Goal: Task Accomplishment & Management: Complete application form

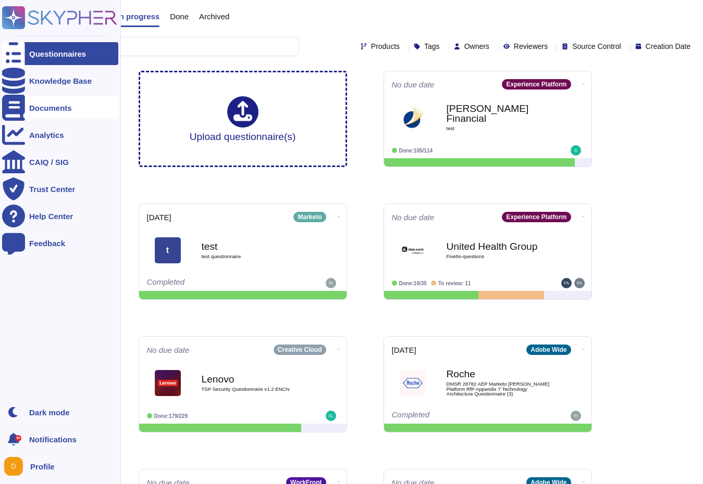
click at [33, 109] on div "Documents" at bounding box center [50, 108] width 43 height 8
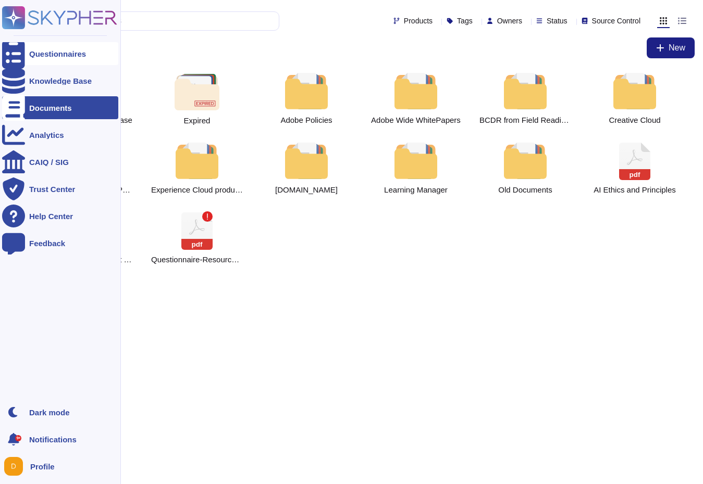
click at [29, 51] on div "Questionnaires" at bounding box center [60, 53] width 116 height 23
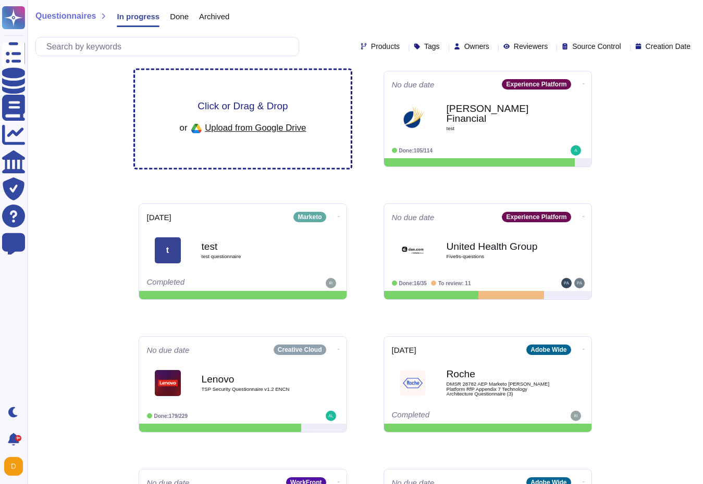
click at [215, 159] on div "Click or Drag & Drop or Upload from Google Drive" at bounding box center [243, 119] width 216 height 98
click at [254, 93] on div "Click or Drag & Drop or Upload from Google Drive" at bounding box center [243, 119] width 216 height 98
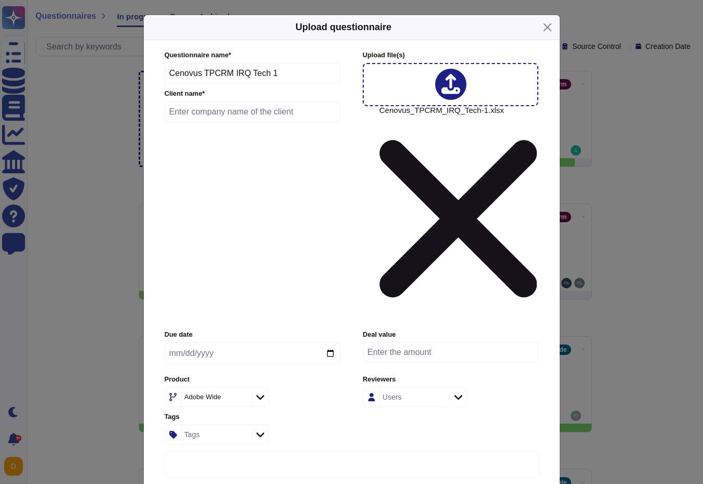
click at [271, 122] on input "text" at bounding box center [253, 112] width 176 height 21
click at [270, 122] on input "text" at bounding box center [253, 112] width 176 height 21
paste input "Cenovus Energy"
type input "Cenovus Energy"
click at [242, 343] on input "date" at bounding box center [253, 354] width 176 height 22
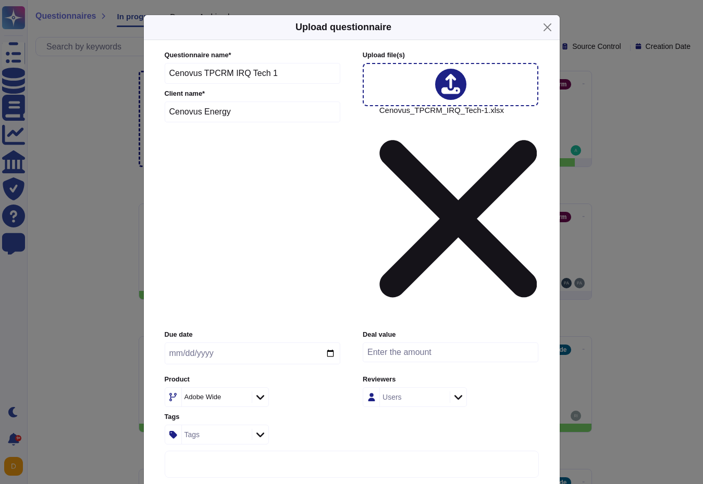
click at [330, 343] on input "date" at bounding box center [253, 354] width 176 height 22
click at [332, 343] on input "[DATE]" at bounding box center [253, 354] width 176 height 22
type input "[DATE]"
click at [260, 343] on input "[DATE]" at bounding box center [253, 354] width 176 height 22
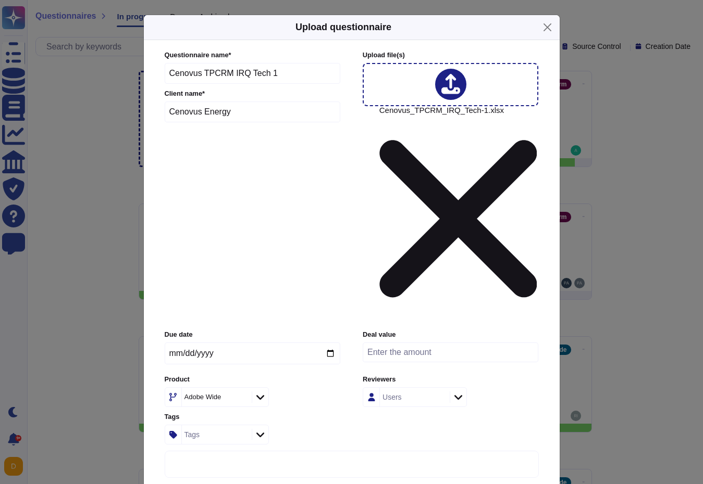
click at [260, 343] on input "[DATE]" at bounding box center [253, 354] width 176 height 22
click at [221, 343] on input "[DATE]" at bounding box center [253, 354] width 176 height 22
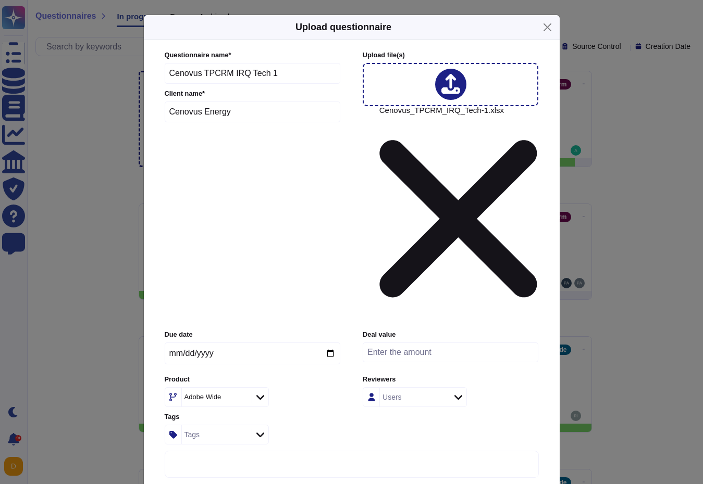
click at [221, 343] on input "[DATE]" at bounding box center [253, 354] width 176 height 22
click at [241, 398] on icon at bounding box center [241, 398] width 0 height 0
click at [256, 392] on icon at bounding box center [260, 397] width 8 height 10
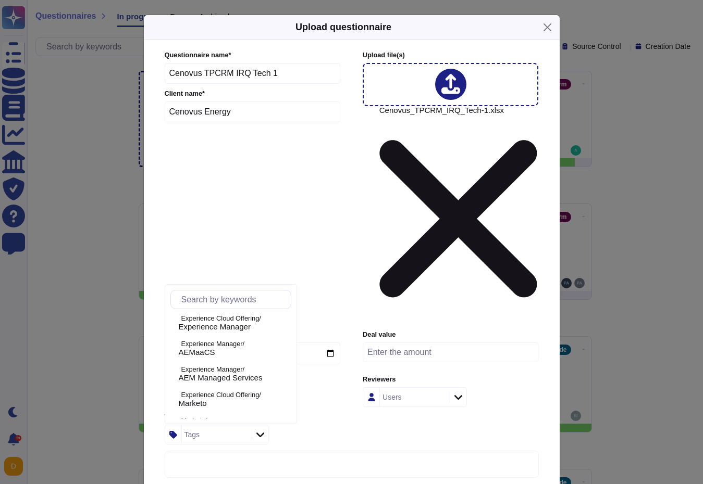
scroll to position [282, 0]
click at [253, 350] on div "AEMaaCS" at bounding box center [233, 353] width 108 height 9
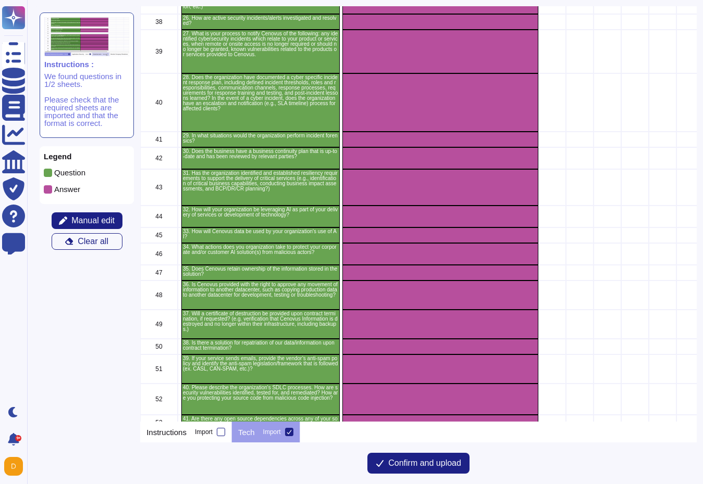
scroll to position [809, 0]
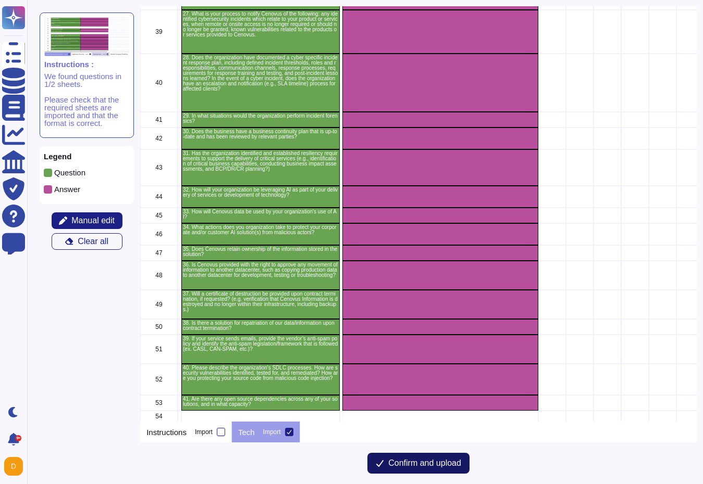
click at [417, 465] on span "Confirm and upload" at bounding box center [424, 463] width 73 height 8
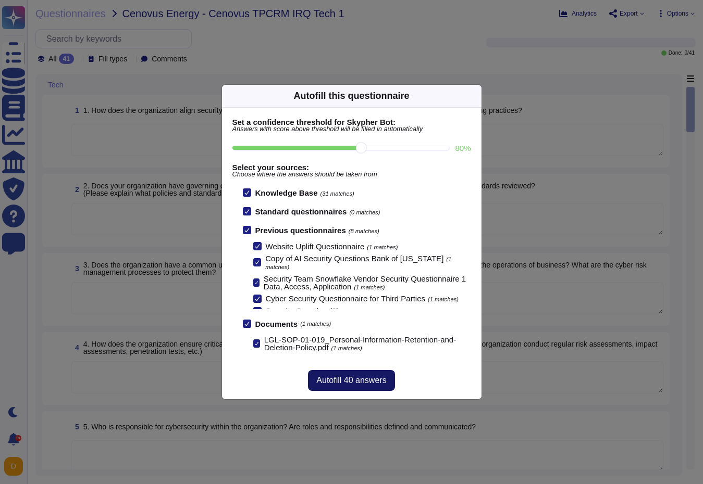
click at [347, 381] on span "Autofill 40 answers" at bounding box center [351, 381] width 70 height 8
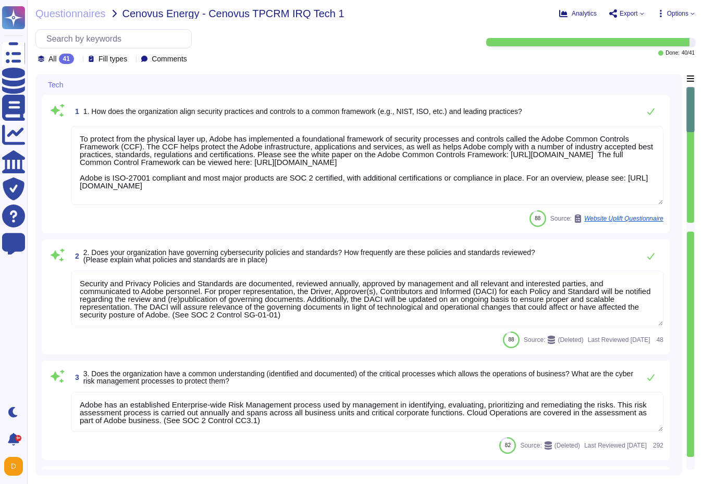
type textarea "To protect from the physical layer up, Adobe has implemented a foundational fra…"
type textarea "Security and Privacy Policies and Standards are documented, reviewed annually, …"
type textarea "Adobe has an established Enterprise-wide Risk Management process used by manage…"
type textarea "In alignment with ISO 27001, Adobe has developed a Risk Management program to m…"
type textarea "The Chief Security Officer (CSO) is a critically important global role at Adobe…"
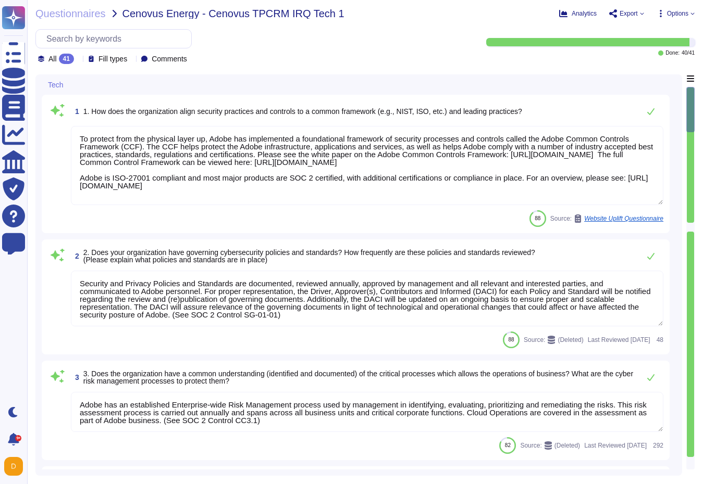
type textarea "Adobe maintains internal processes and procedures to monitor developments in gl…"
click at [375, 146] on textarea "To protect from the physical layer up, Adobe has implemented a foundational fra…" at bounding box center [367, 165] width 592 height 79
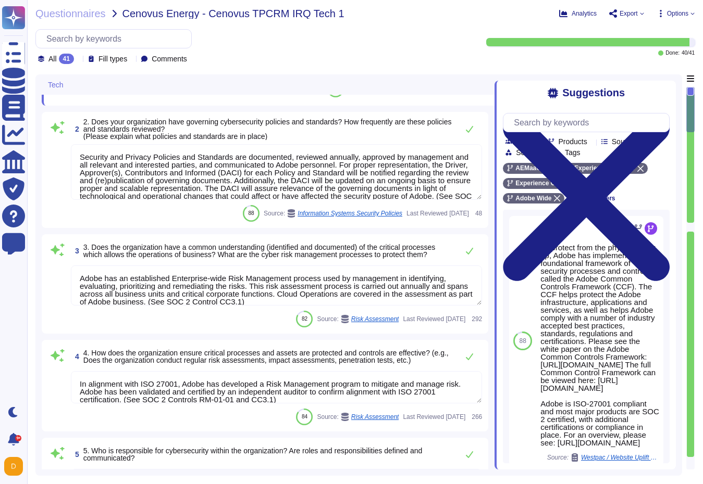
type textarea "Adobe's Vendor Security Review program requires management reviews controls wit…"
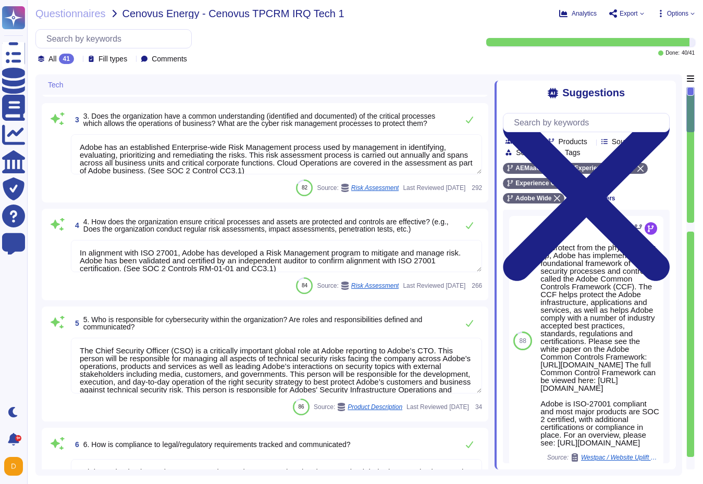
scroll to position [390, 0]
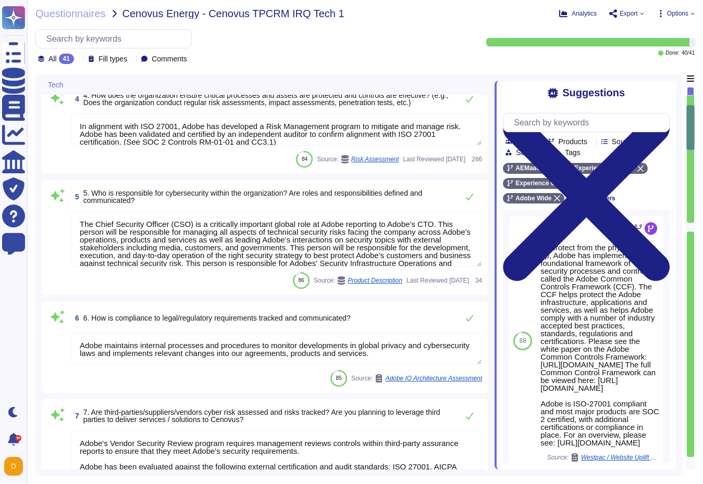
type textarea "Lorem ipsumdol sitametco ad elitsedd e tempori utlabore etdolorem aliquaen ad m…"
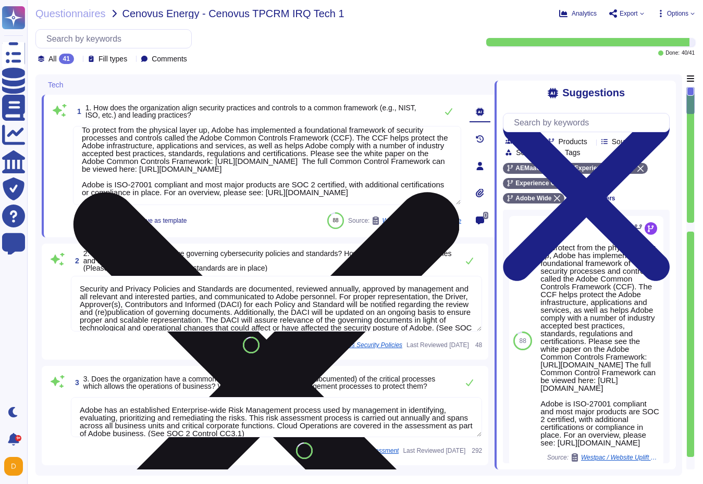
scroll to position [24, 0]
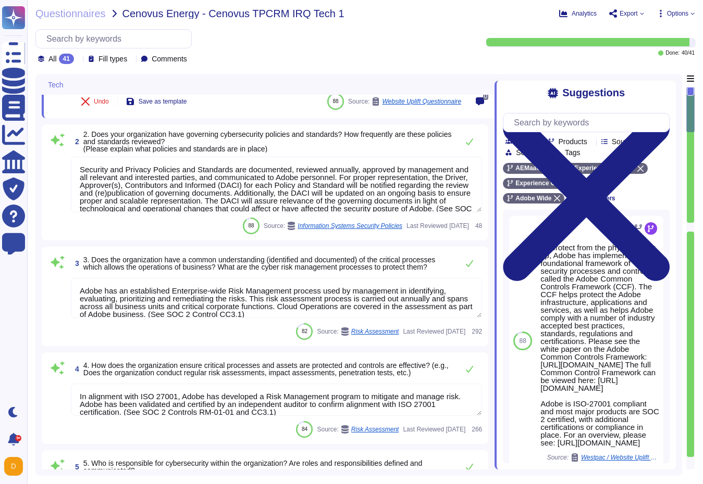
type textarea "Adobe's Vendor Security Review program requires management reviews controls wit…"
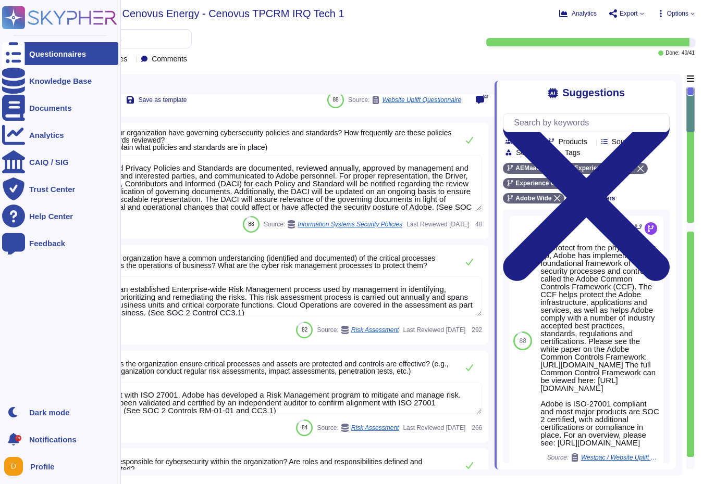
click at [19, 57] on icon at bounding box center [13, 54] width 23 height 31
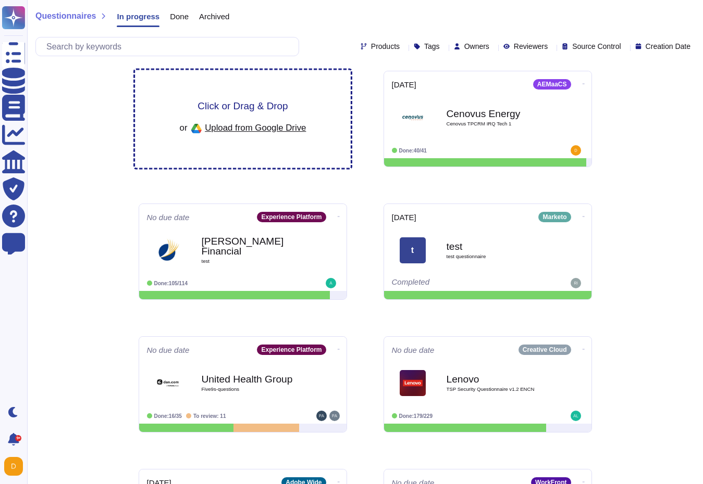
click at [268, 92] on div "Click or Drag & Drop or Upload from Google Drive" at bounding box center [243, 119] width 216 height 98
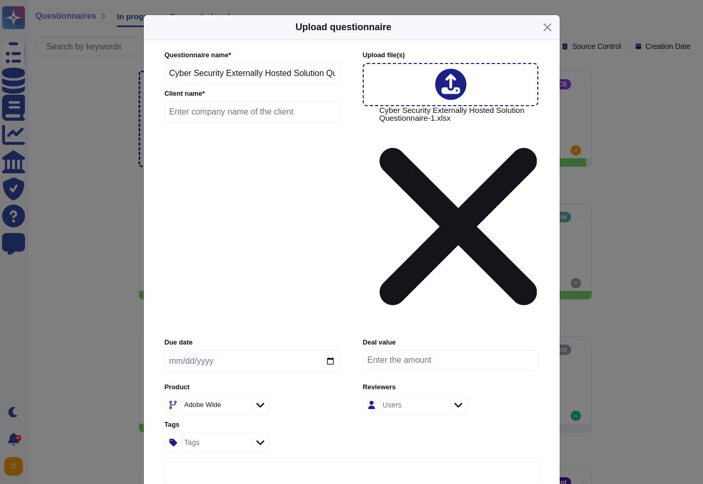
click at [267, 351] on input "date" at bounding box center [253, 362] width 176 height 22
click at [253, 128] on div "Questionnaire name * Cyber Security Externally Hosted Solution Questionnaire 1 …" at bounding box center [253, 89] width 176 height 77
click at [252, 84] on input "Cyber Security Externally Hosted Solution Questionnaire 1" at bounding box center [253, 73] width 176 height 21
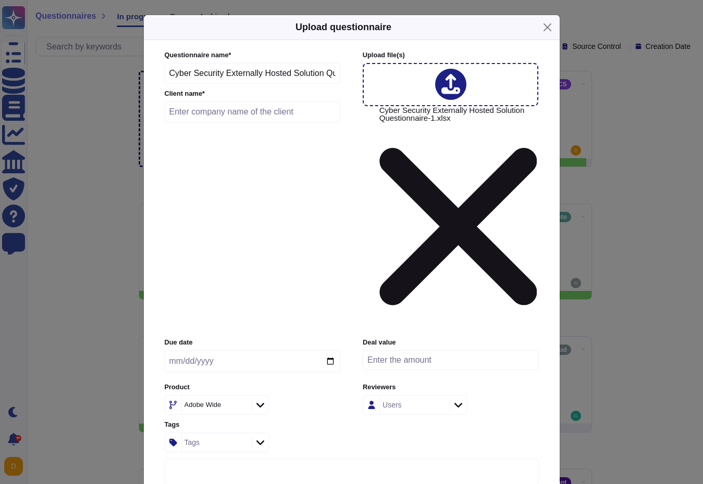
click at [219, 122] on input "text" at bounding box center [253, 112] width 176 height 21
type input "D"
type input "Cenovus Energy"
click at [221, 402] on div "Adobe Wide" at bounding box center [202, 405] width 37 height 7
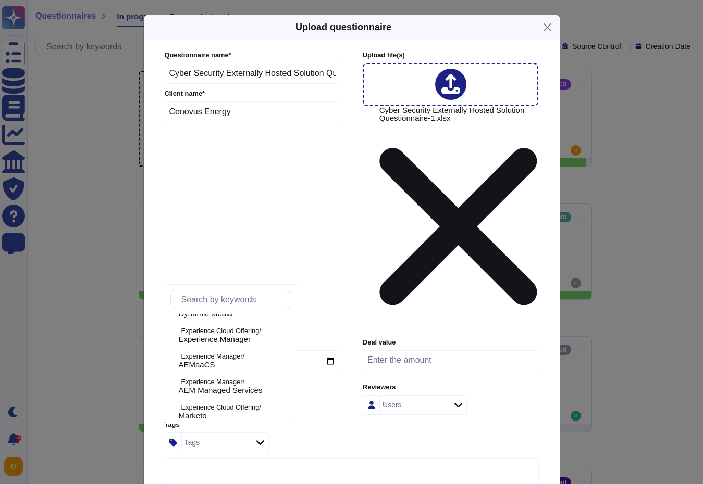
scroll to position [292, 0]
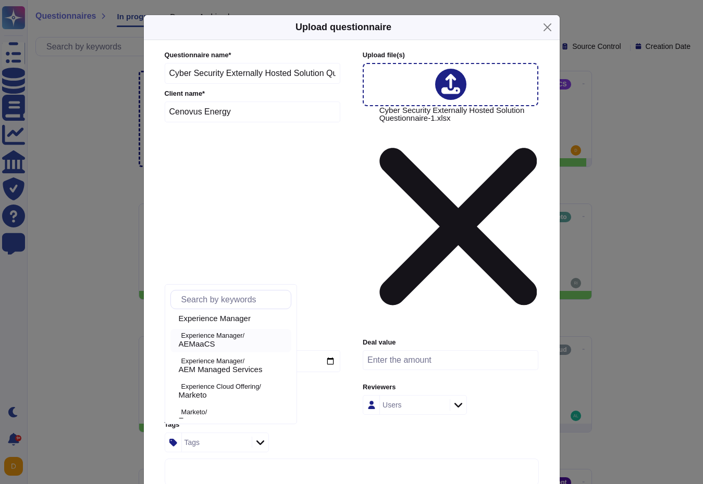
click at [243, 344] on div "AEMaaCS" at bounding box center [233, 344] width 108 height 9
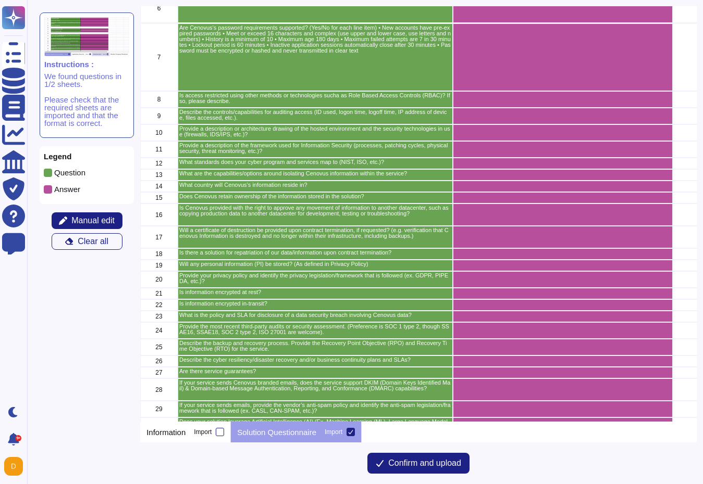
scroll to position [221, 0]
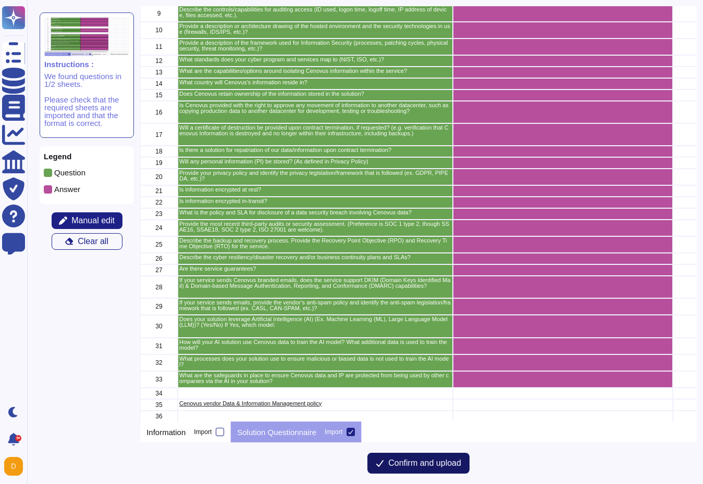
click at [415, 464] on span "Confirm and upload" at bounding box center [424, 463] width 73 height 8
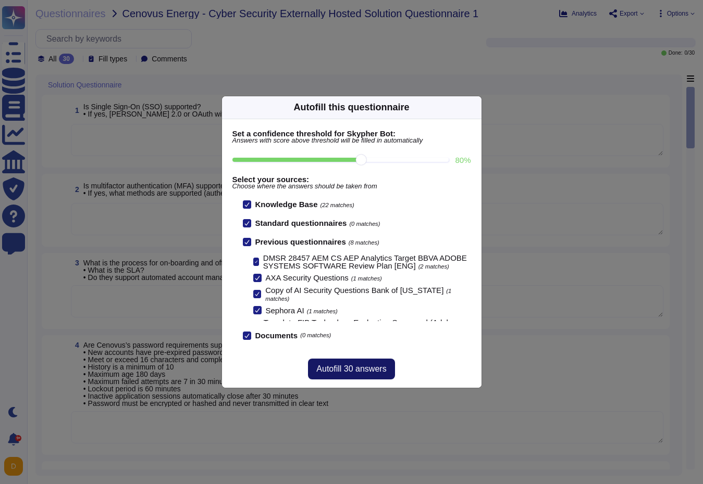
click at [337, 366] on span "Autofill 30 answers" at bounding box center [351, 369] width 70 height 8
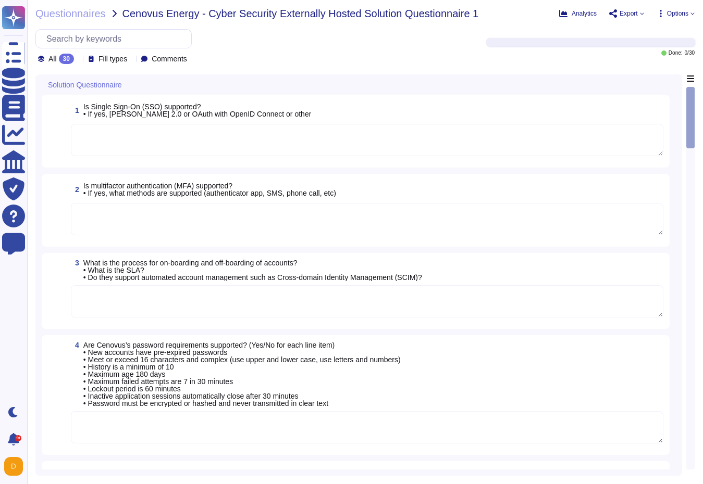
type textarea "Yes. [PERSON_NAME] 2.0 ."
type textarea "Yes. Adobe offers personal two-factor authentication for Adobe IDs; and support…"
type textarea "SCIM is supported for Azure Active Directory and Google. See: [URL][DOMAIN_NAME]"
type textarea "Adobe employee passwords must be at least 16 characters and contain letters, nu…"
type textarea "Access to resources is restricted based on department and roles in line with th…"
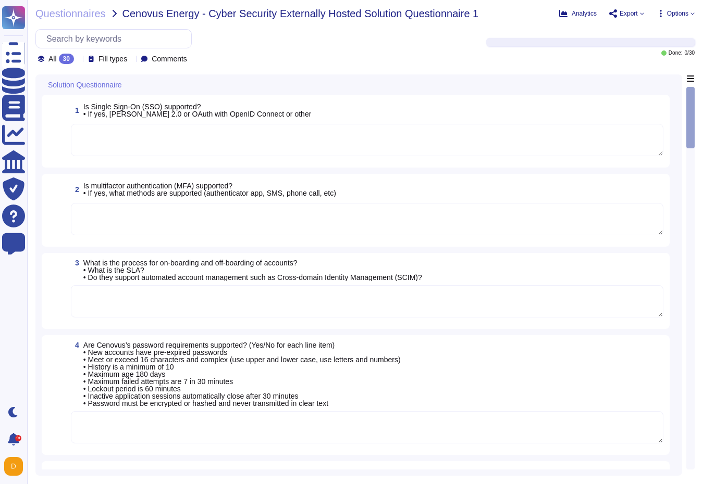
type textarea "The service offering has a comprehensive audit trail and privacy logging mechan…"
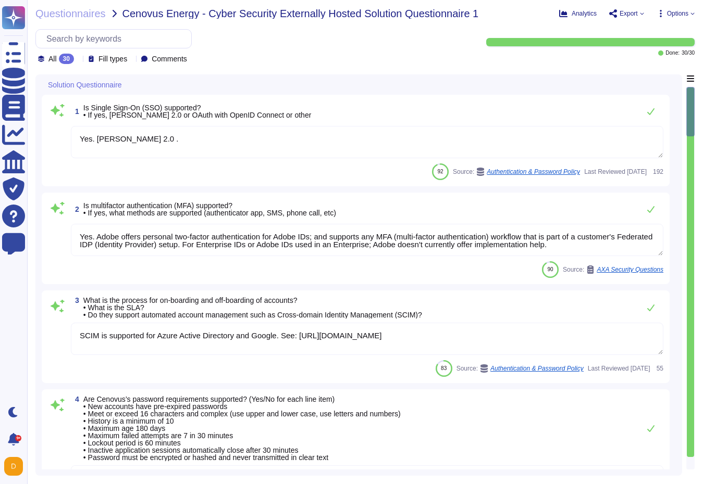
click at [238, 142] on textarea "Yes. [PERSON_NAME] 2.0 ." at bounding box center [367, 142] width 592 height 32
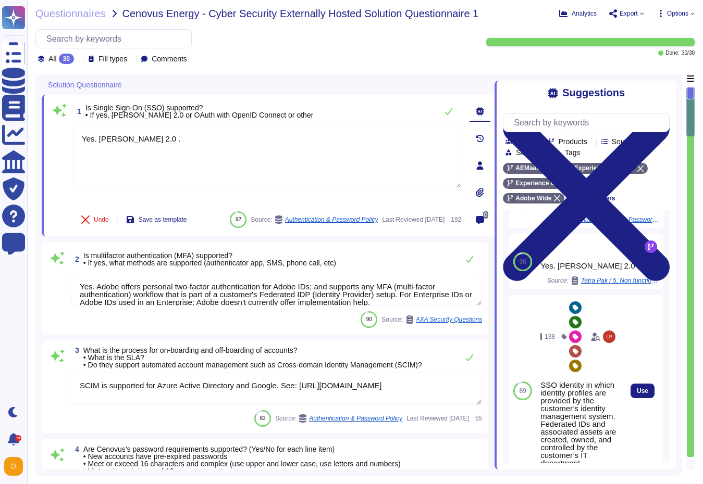
scroll to position [66, 0]
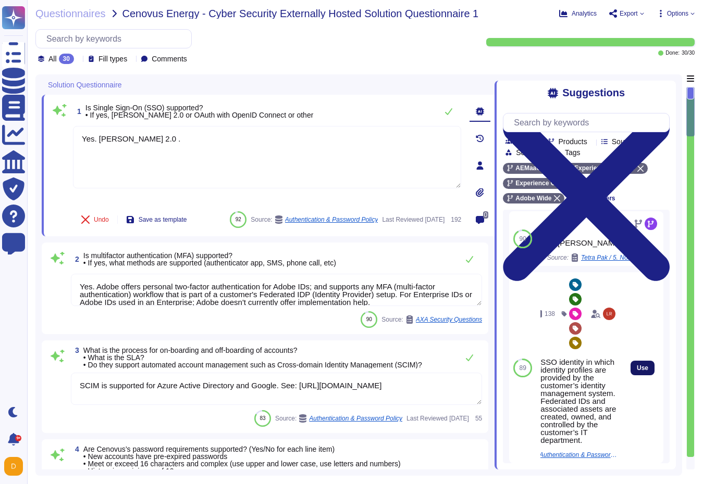
click at [645, 371] on span "Use" at bounding box center [642, 368] width 11 height 6
type textarea "Yes. [PERSON_NAME] 2.0 . SSO identity in which identity profiles are provided b…"
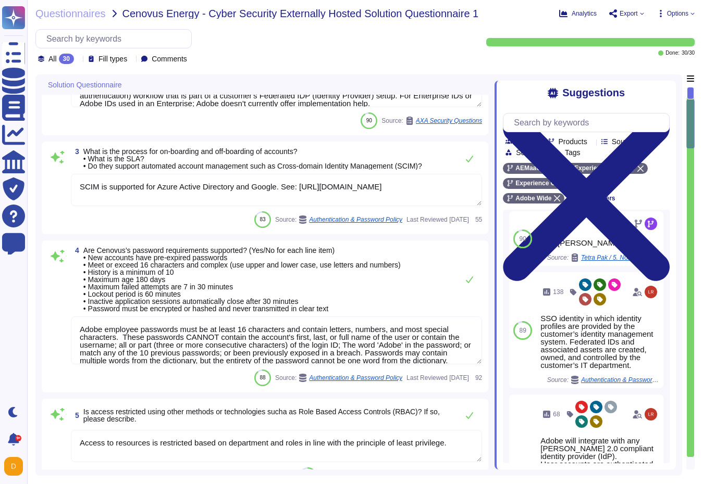
type textarea "Adobe has defined requirements for managing network traffic to and from untrust…"
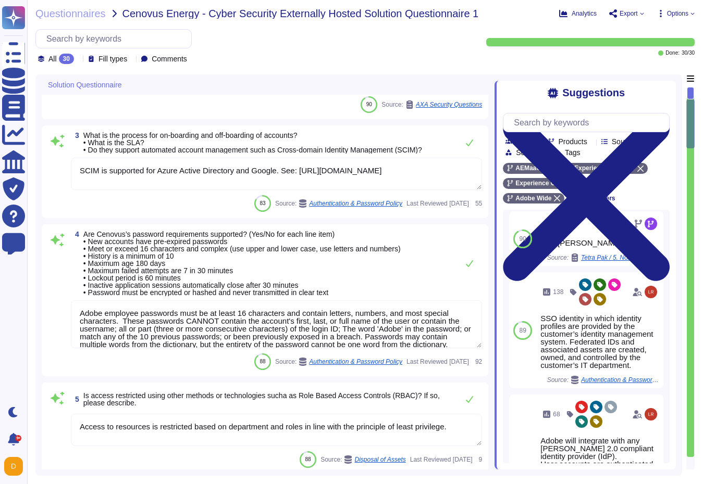
scroll to position [17, 0]
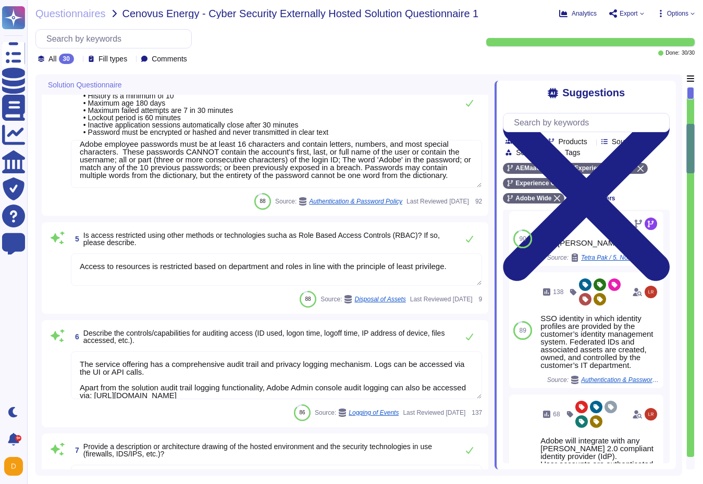
type textarea "To protect from the physical layer up, Adobe has implemented a foundational fra…"
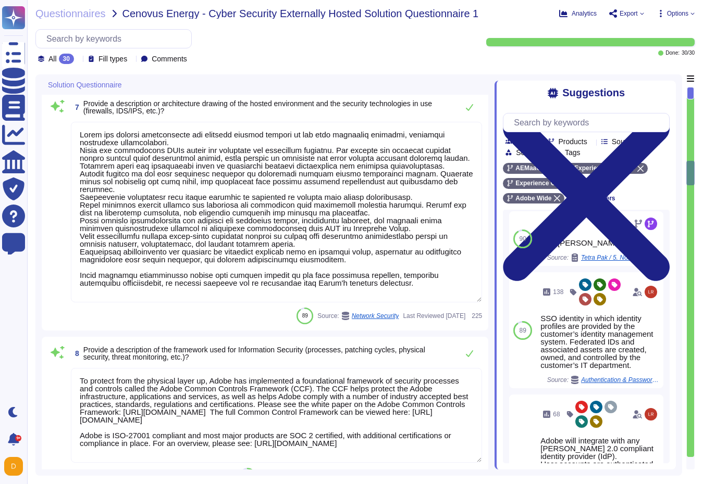
type textarea "As described within our SOC 2 reports, Adobe uses the Common Controls Framework…"
type textarea "Customer data stored by Adobe on the hosting provider includes strong tenant is…"
type textarea "User licensing and identity data are stored in the [GEOGRAPHIC_DATA] (US-East a…"
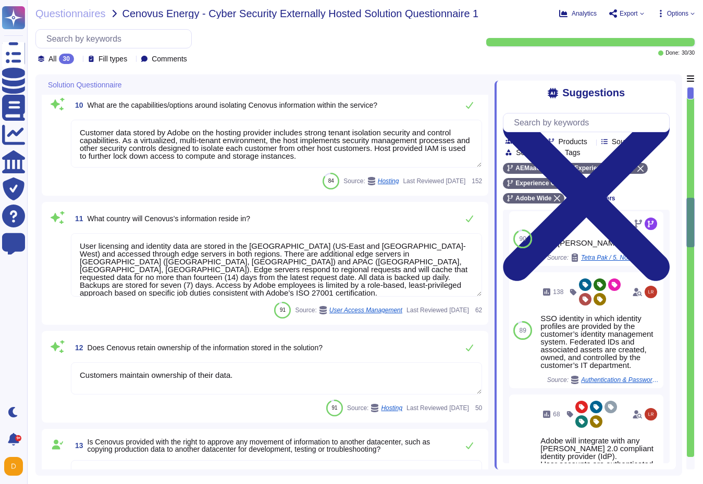
type textarea "Customers maintain ownership of their data."
type textarea "Yes"
type textarea "There is no specific requirement that providers must provide certification of d…"
type textarea "At the end of the license term, Adobe will use commercially reasonable efforts …"
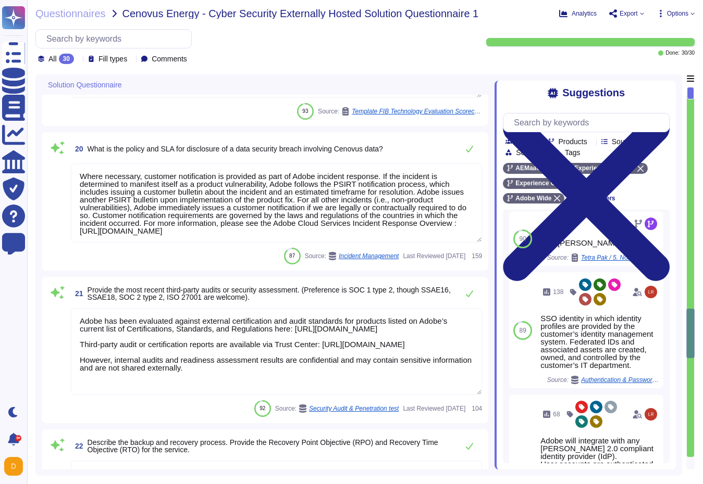
type textarea "Adobe utilizes AES-256 bit encryption at rest and TLS v1.2 or higher for data i…"
type textarea "Adobe encrypts data in-transit using TLS 1.2 or greater. Cryptography Standard"
type textarea "Where necessary, customer notification is provided as part of Adobe incident re…"
type textarea "Adobe has been evaluated against external certification and audit standards for…"
type textarea "Adobe is moving to a unified resilience program. What is sharable can be found …"
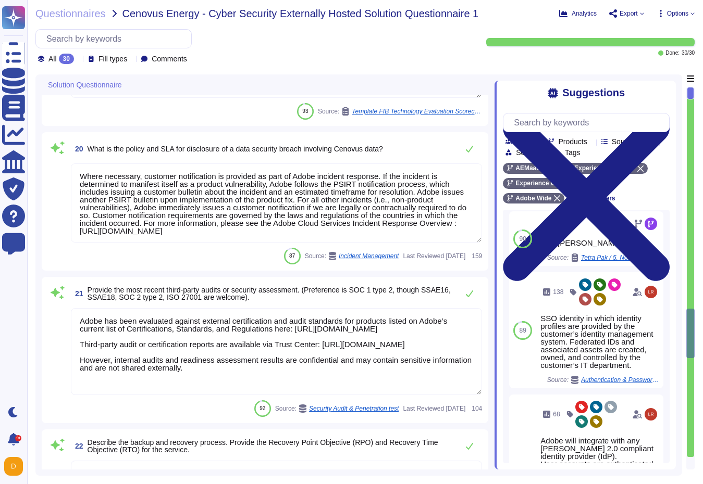
type textarea "Adobe is moving to a unified resilience program. What is sharable can be found …"
type textarea "The Adobe Service Commitments page describes Adobe’s service availability for t…"
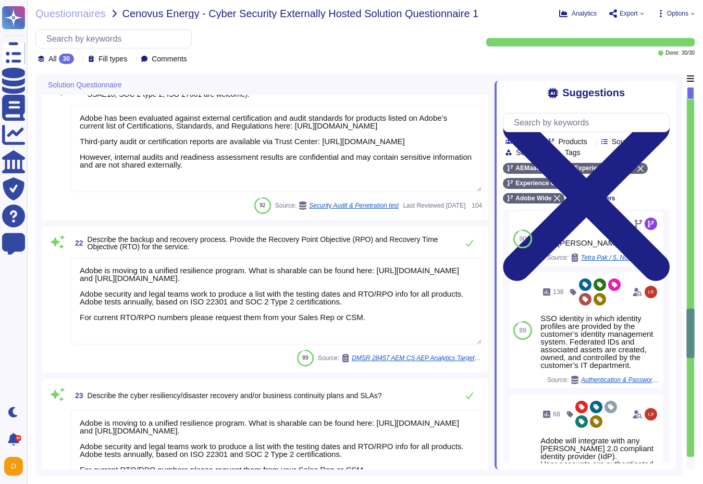
scroll to position [1, 0]
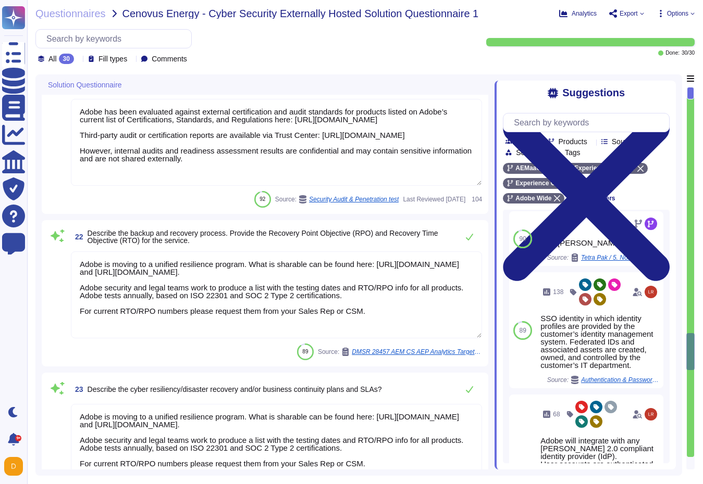
type textarea "TLS can be forced on emails sent by Adobe to specific customer domains. It must…"
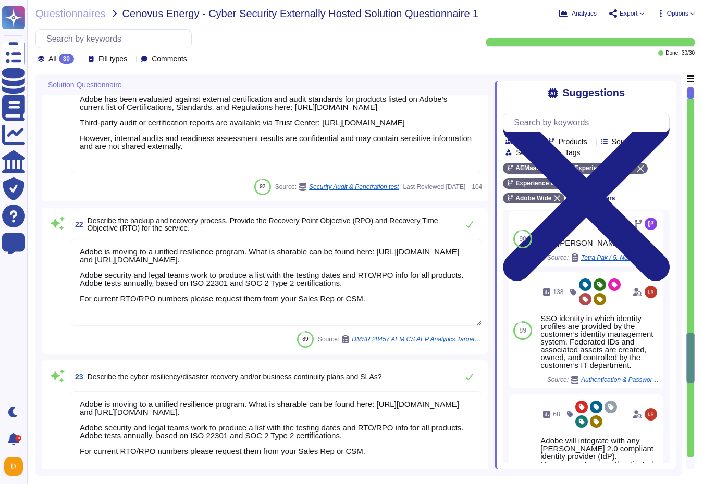
type textarea "E-mail and text messaging are not in scope in the context of this offering."
type textarea "Adobe Sensei is an AI that integrates with other Experience Cloud products, it …"
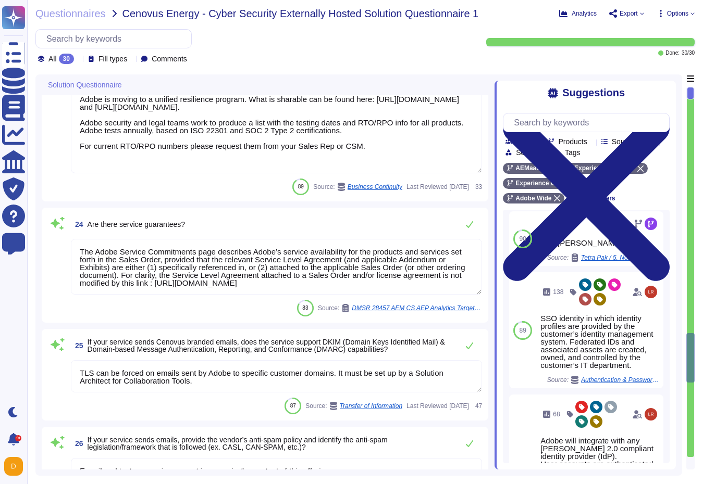
scroll to position [3204, 0]
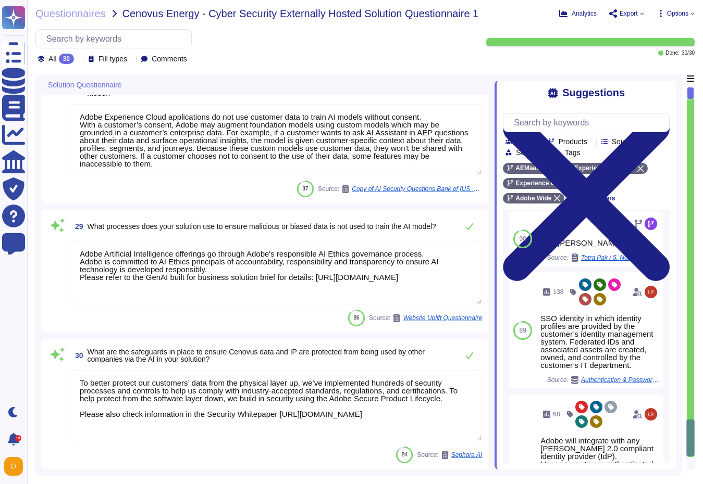
type textarea "Adobe Experience Cloud applications do not use customer data to train AI models…"
type textarea "Adobe Artificial Intelligence offerings go through Adobe's responsible AI Ethic…"
type textarea "To better protect our customers’ data from the physical layer up, we’ve impleme…"
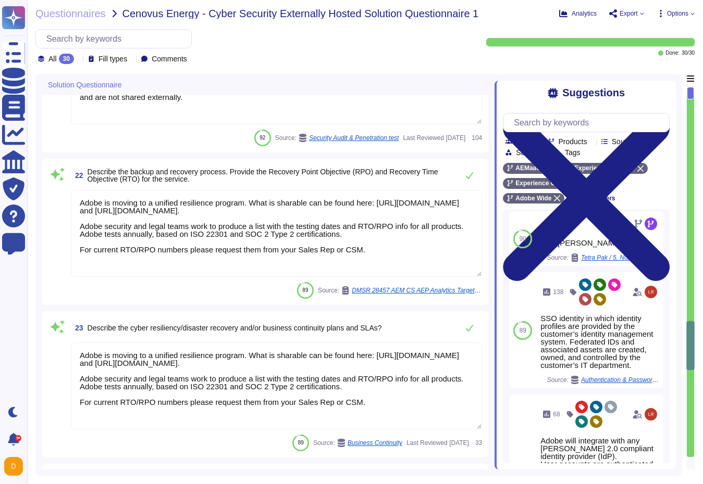
type textarea "Adobe encrypts data in-transit using TLS 1.2 or greater. Cryptography Standard"
type textarea "Where necessary, customer notification is provided as part of Adobe incident re…"
type textarea "Adobe has been evaluated against external certification and audit standards for…"
type textarea "Adobe is moving to a unified resilience program. What is sharable can be found …"
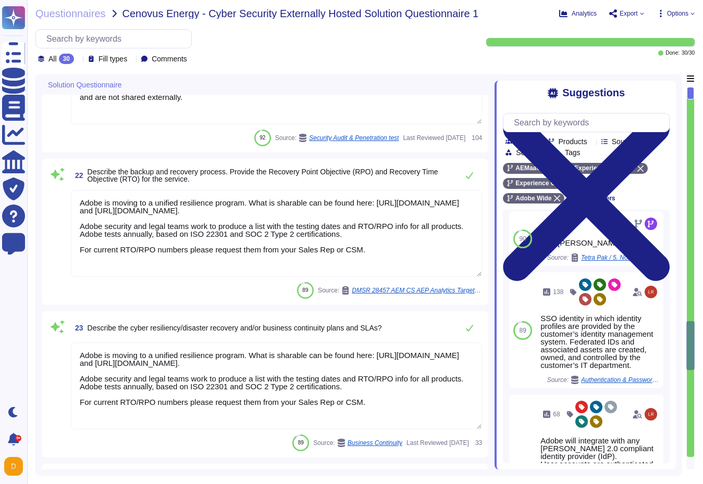
type textarea "The Adobe Service Commitments page describes Adobe’s service availability for t…"
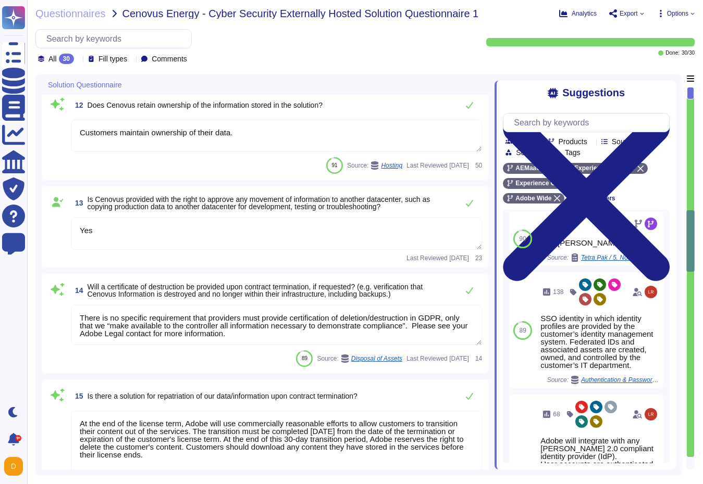
type textarea "To protect from the physical layer up, Adobe has implemented a foundational fra…"
type textarea "As described within our SOC 2 reports, Adobe uses the Common Controls Framework…"
type textarea "Customer data stored by Adobe on the hosting provider includes strong tenant is…"
type textarea "User licensing and identity data are stored in the [GEOGRAPHIC_DATA] (US-East a…"
type textarea "Customers maintain ownership of their data."
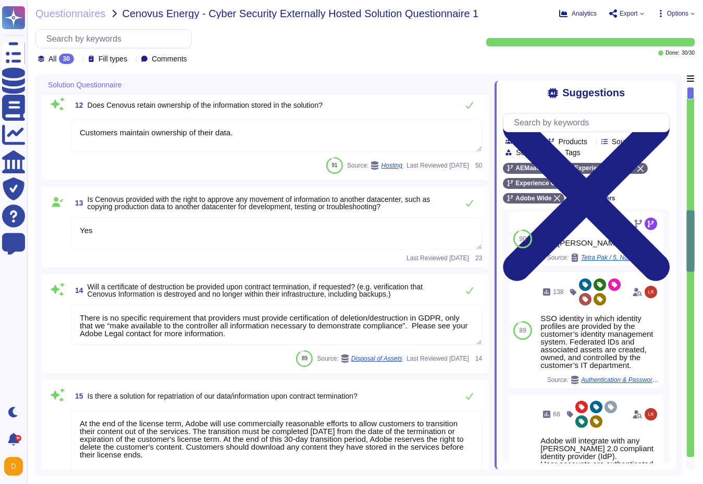
type textarea "Yes"
type textarea "There is no specific requirement that providers must provide certification of d…"
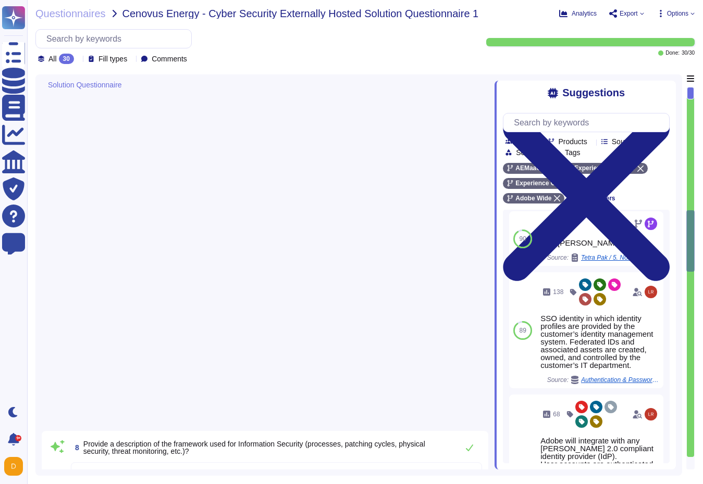
scroll to position [360, 0]
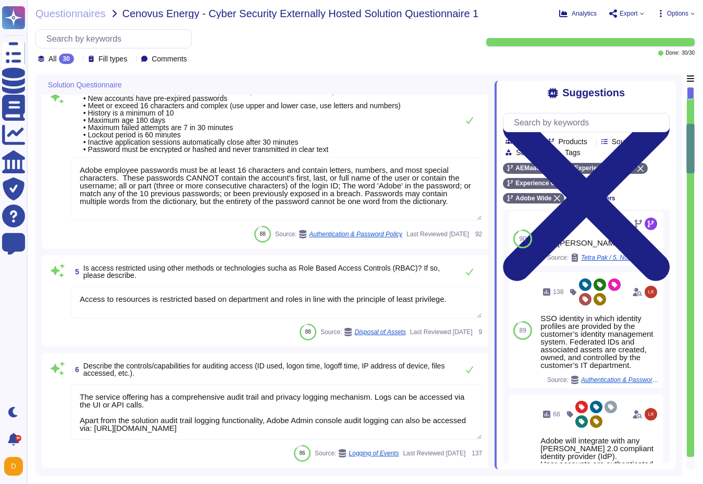
type textarea "Yes. Adobe offers personal two-factor authentication for Adobe IDs; and support…"
type textarea "SCIM is supported for Azure Active Directory and Google. See: [URL][DOMAIN_NAME]"
type textarea "Adobe employee passwords must be at least 16 characters and contain letters, nu…"
type textarea "Access to resources is restricted based on department and roles in line with th…"
type textarea "The service offering has a comprehensive audit trail and privacy logging mechan…"
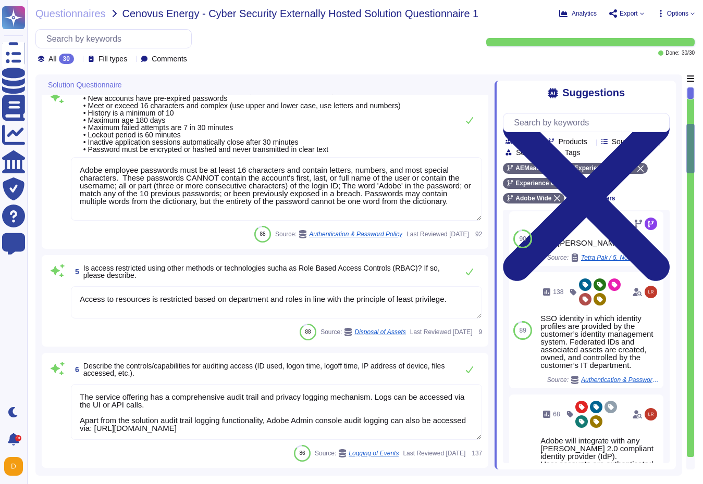
type textarea "Adobe has defined requirements for managing network traffic to and from untrust…"
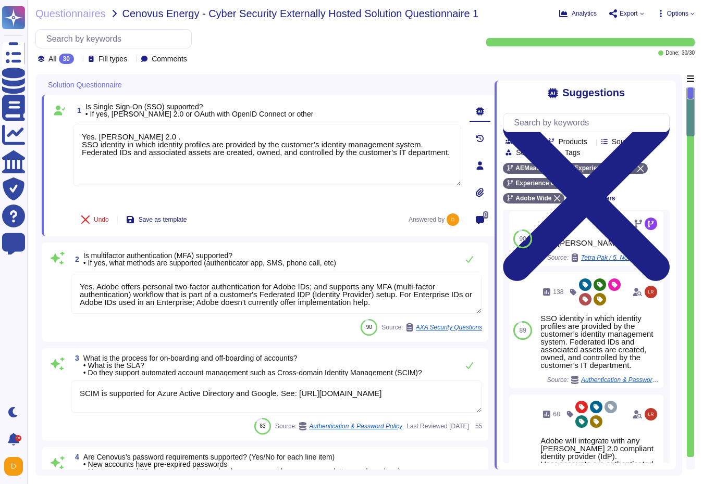
type textarea "Yes. [PERSON_NAME] 2.0 . SSO identity in which identity profiles are provided b…"
